Goal: Navigation & Orientation: Find specific page/section

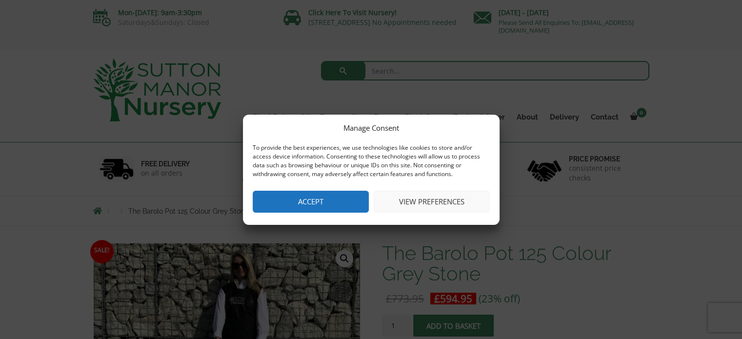
click at [339, 210] on button "Accept" at bounding box center [311, 202] width 116 height 22
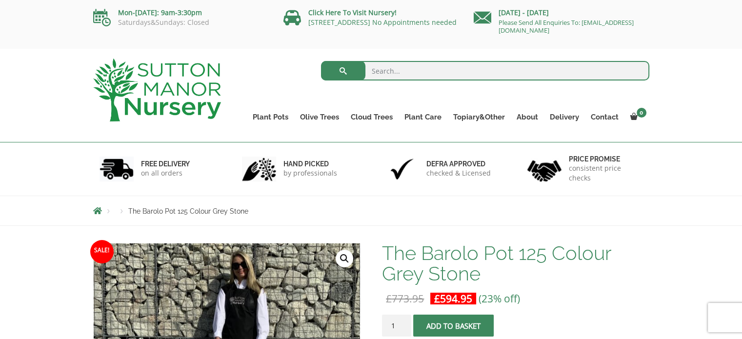
scroll to position [49, 0]
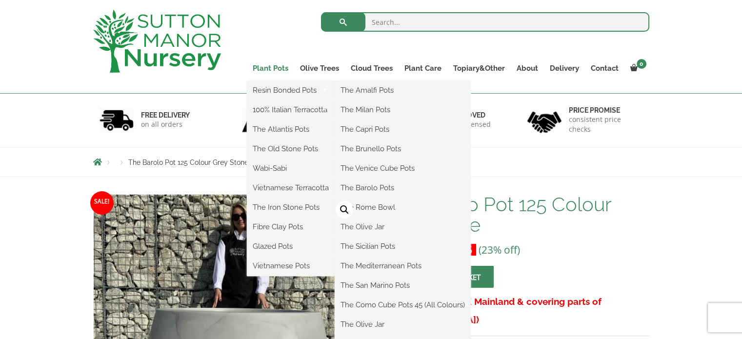
click at [277, 68] on link "Plant Pots" at bounding box center [270, 68] width 47 height 14
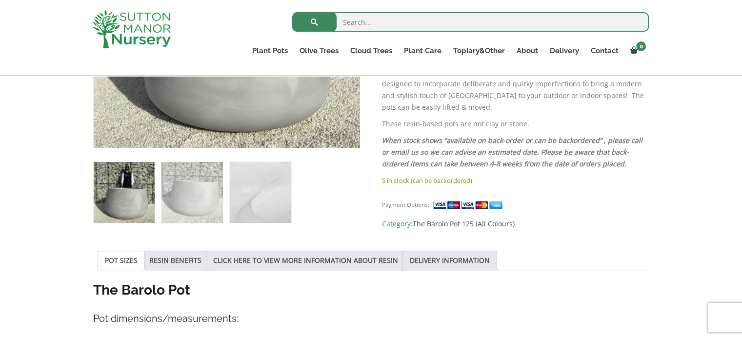
scroll to position [342, 0]
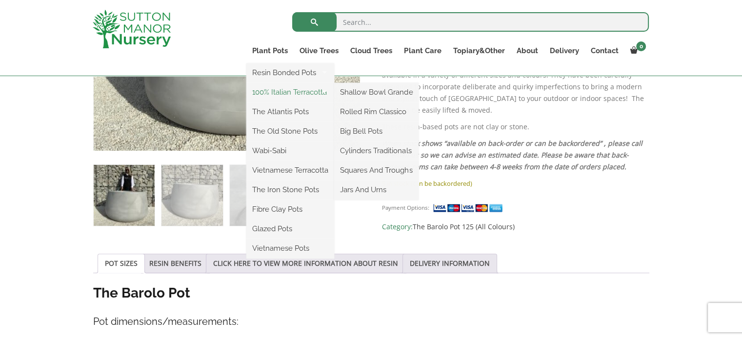
click at [276, 94] on link "100% Italian Terracotta" at bounding box center [290, 92] width 88 height 15
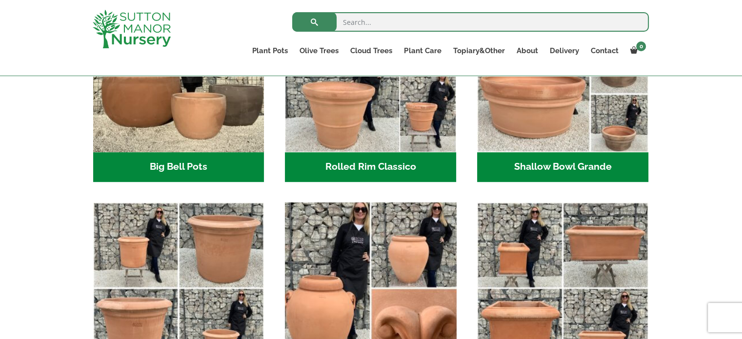
scroll to position [390, 0]
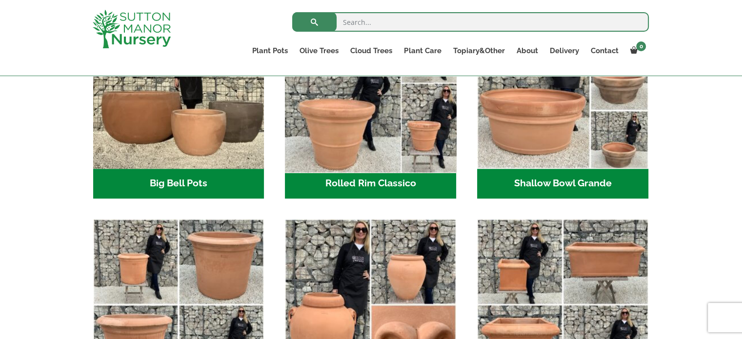
click at [388, 136] on img "Visit product category Rolled Rim Classico" at bounding box center [371, 83] width 180 height 180
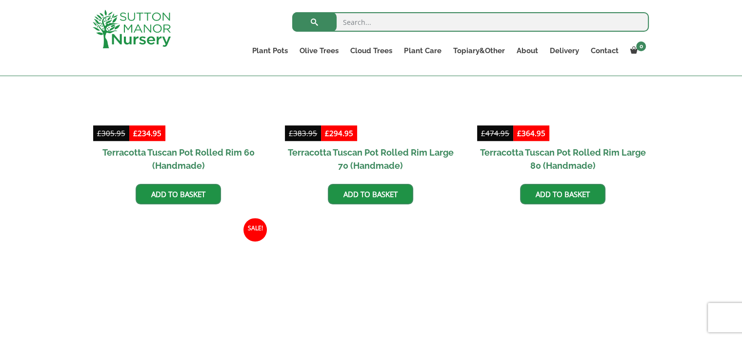
scroll to position [878, 0]
